Goal: Task Accomplishment & Management: Manage account settings

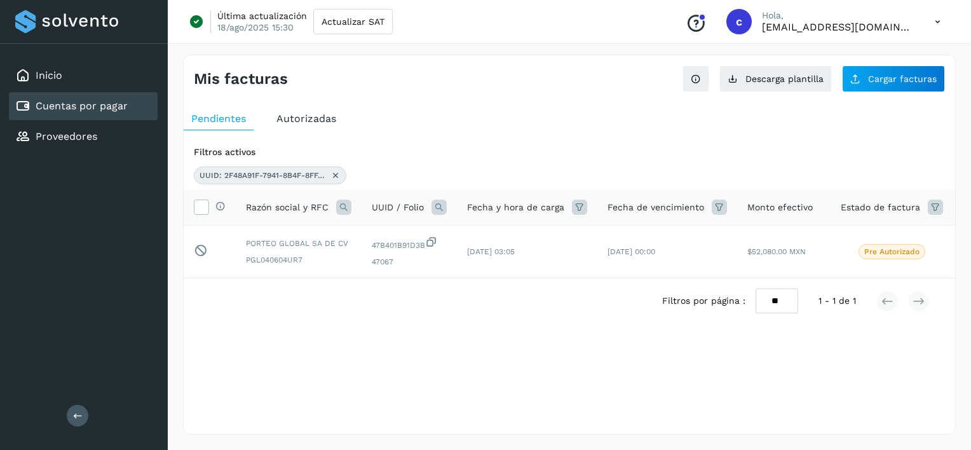
click at [330, 173] on icon at bounding box center [335, 175] width 10 height 10
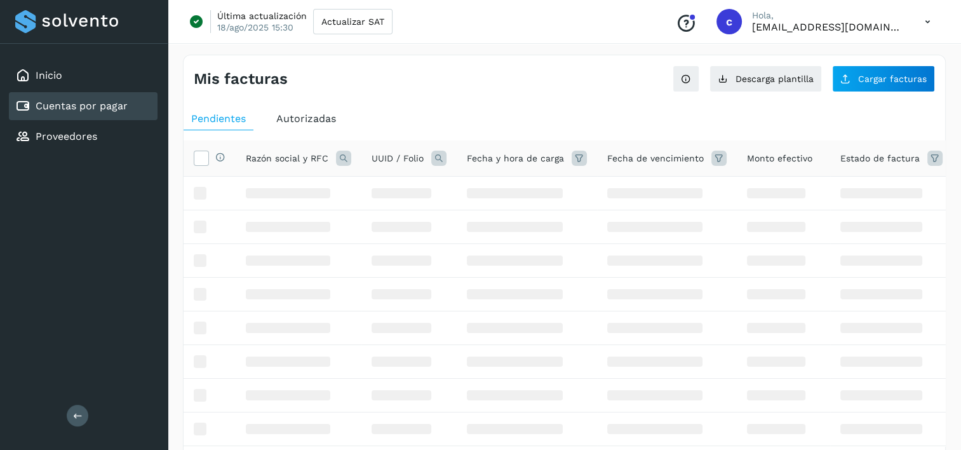
click at [457, 149] on th "UUID / Folio" at bounding box center [527, 158] width 140 height 36
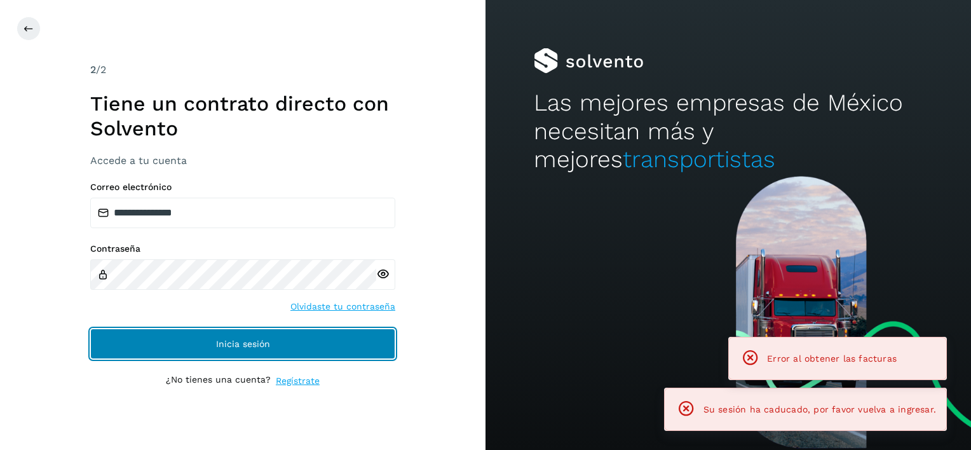
click at [248, 339] on span "Inicia sesión" at bounding box center [243, 343] width 54 height 9
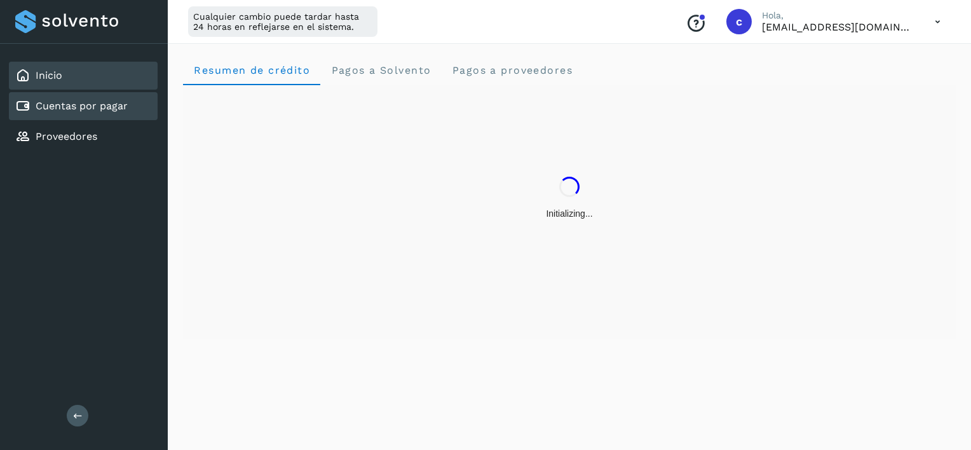
click at [81, 98] on div "Cuentas por pagar" at bounding box center [71, 105] width 112 height 15
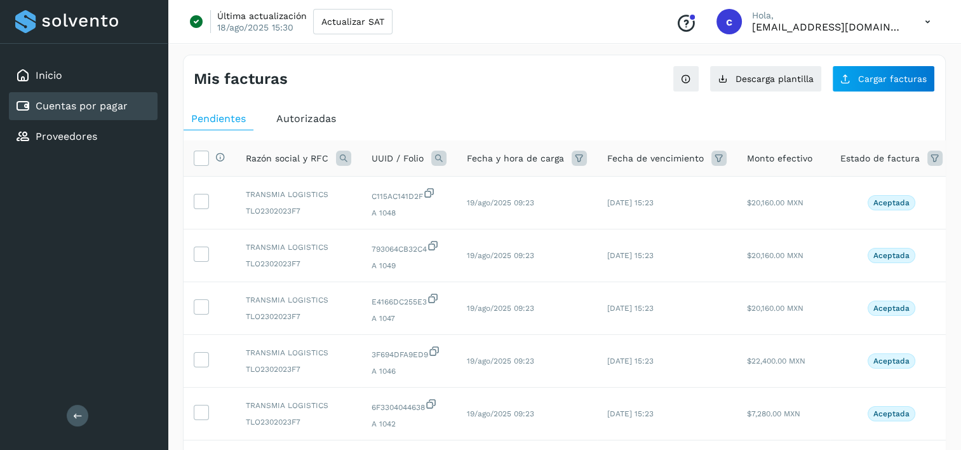
click at [457, 149] on th "UUID / Folio" at bounding box center [527, 158] width 140 height 36
click at [445, 151] on div at bounding box center [438, 158] width 15 height 15
click at [444, 154] on icon at bounding box center [438, 158] width 15 height 15
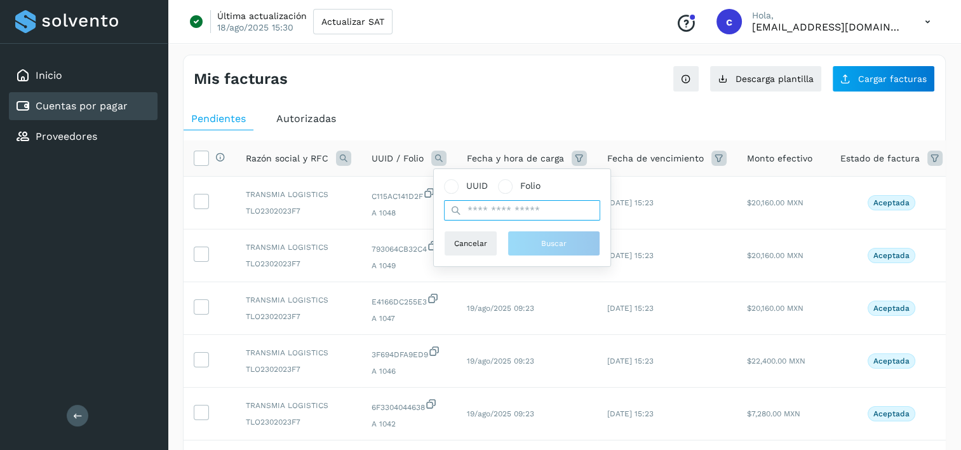
click at [532, 205] on input "text" at bounding box center [522, 210] width 156 height 20
paste input "**********"
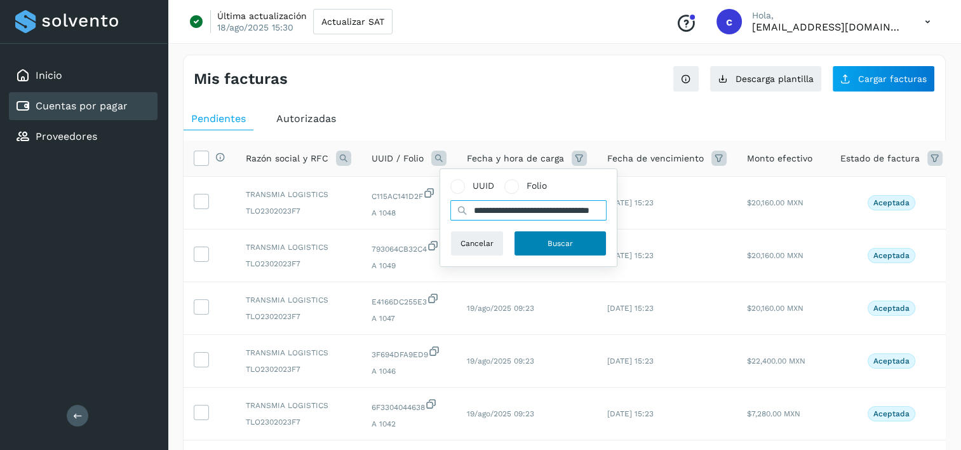
type input "**********"
click at [540, 246] on button "Buscar" at bounding box center [560, 243] width 93 height 25
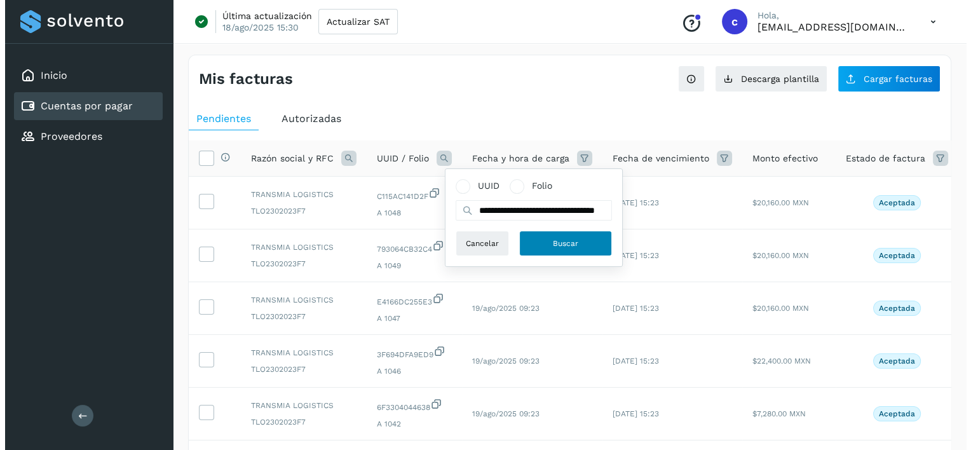
scroll to position [0, 0]
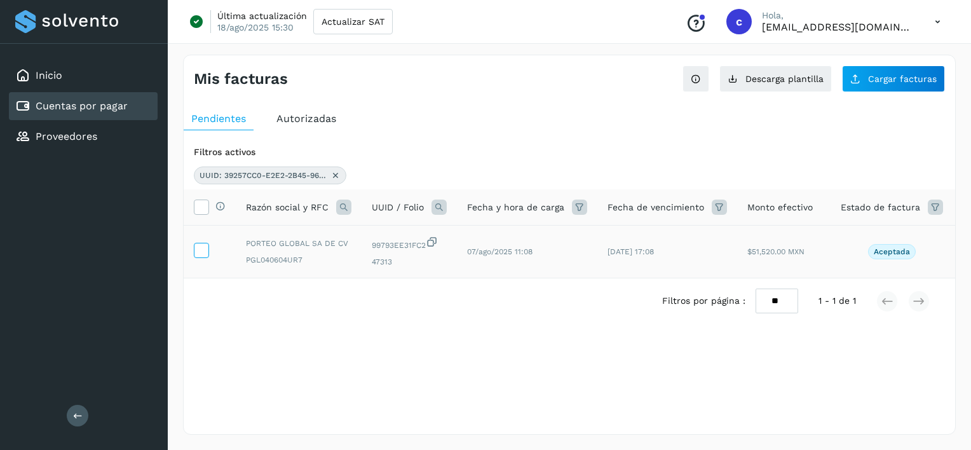
click at [199, 250] on icon at bounding box center [200, 249] width 13 height 13
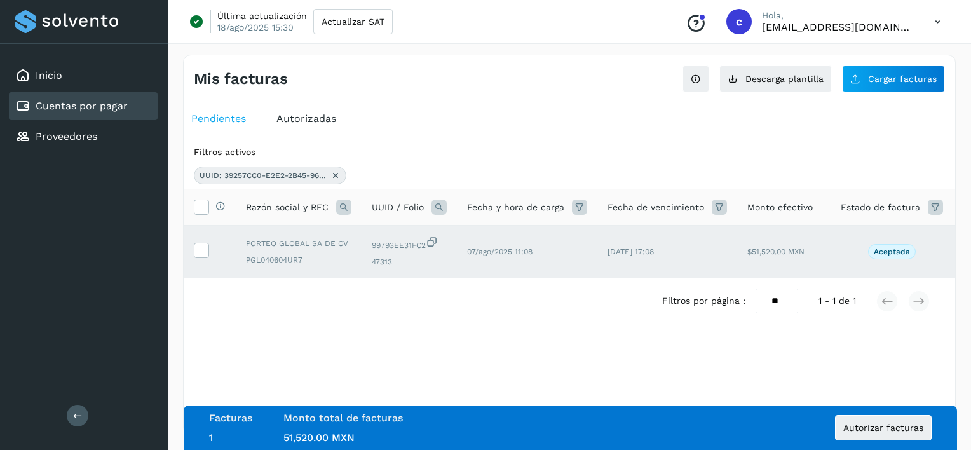
drag, startPoint x: 866, startPoint y: 407, endPoint x: 870, endPoint y: 414, distance: 8.8
click at [867, 407] on div "Facturas 1 Monto total de facturas Monto total 51,520.00 MXN Autorizar facturas" at bounding box center [570, 427] width 773 height 44
click at [874, 421] on button "Autorizar facturas" at bounding box center [883, 427] width 97 height 25
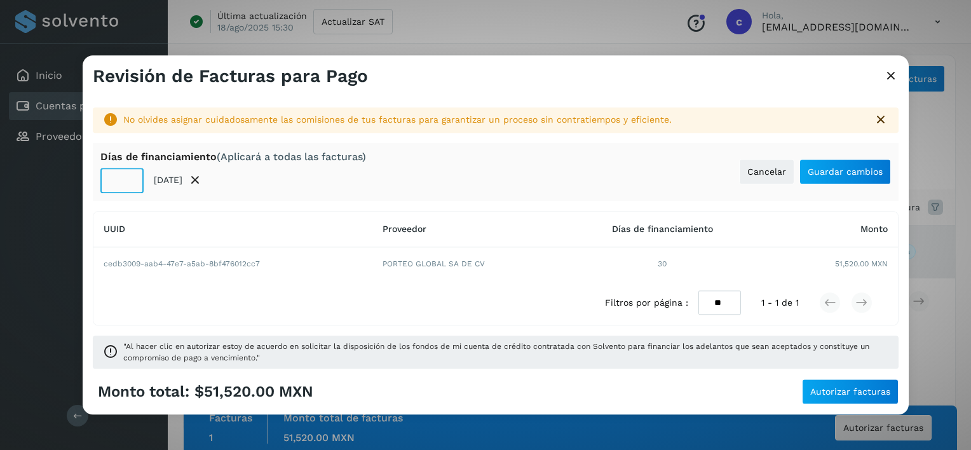
click at [125, 178] on input "**" at bounding box center [121, 180] width 43 height 25
type input "**"
click at [825, 184] on button "Guardar cambios" at bounding box center [844, 171] width 91 height 25
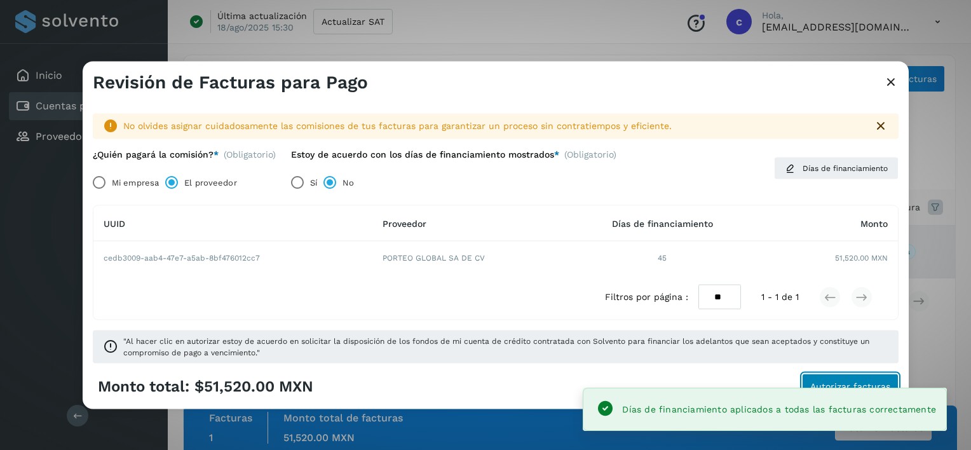
click at [869, 386] on span "Autorizar facturas" at bounding box center [850, 385] width 80 height 9
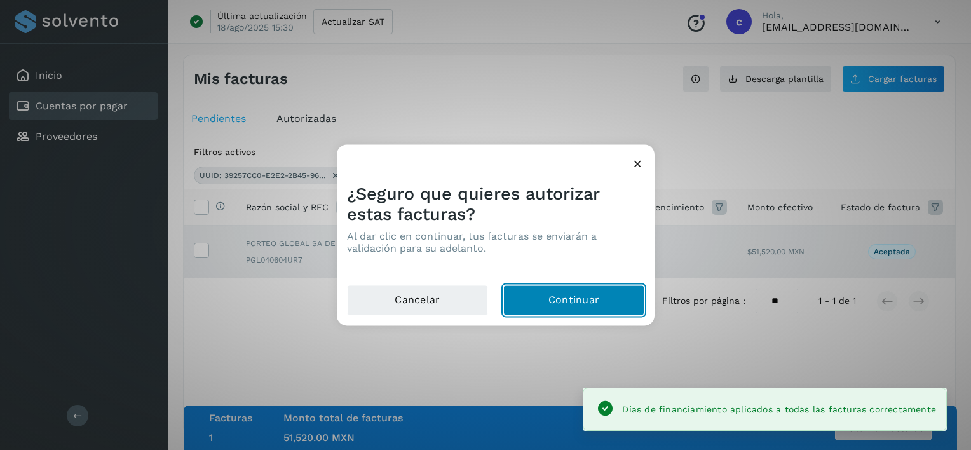
click at [557, 287] on button "Continuar" at bounding box center [573, 300] width 141 height 30
